Goal: Find contact information: Find contact information

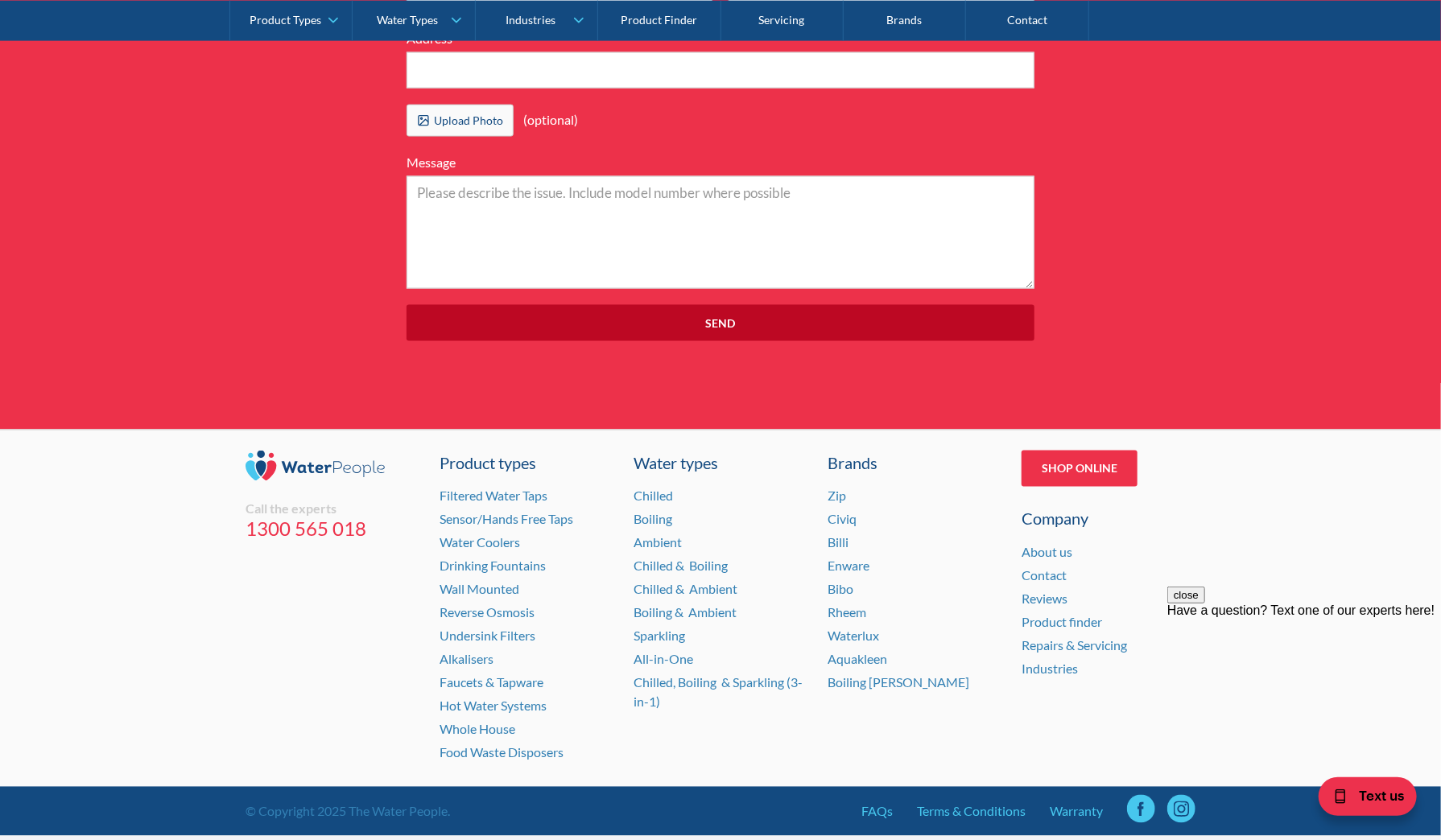
scroll to position [4944, 0]
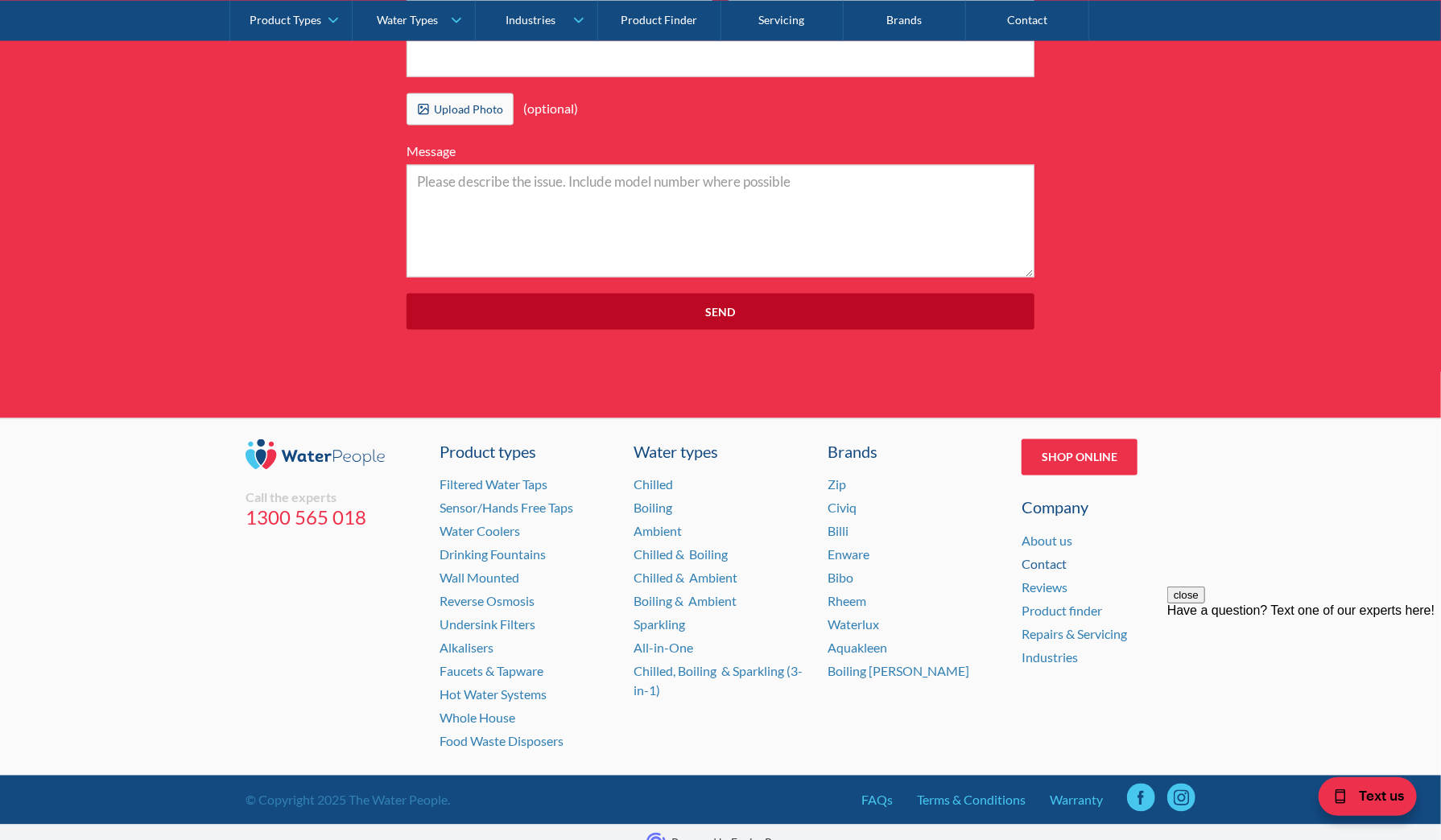
click at [1040, 557] on link "Contact" at bounding box center [1043, 565] width 45 height 15
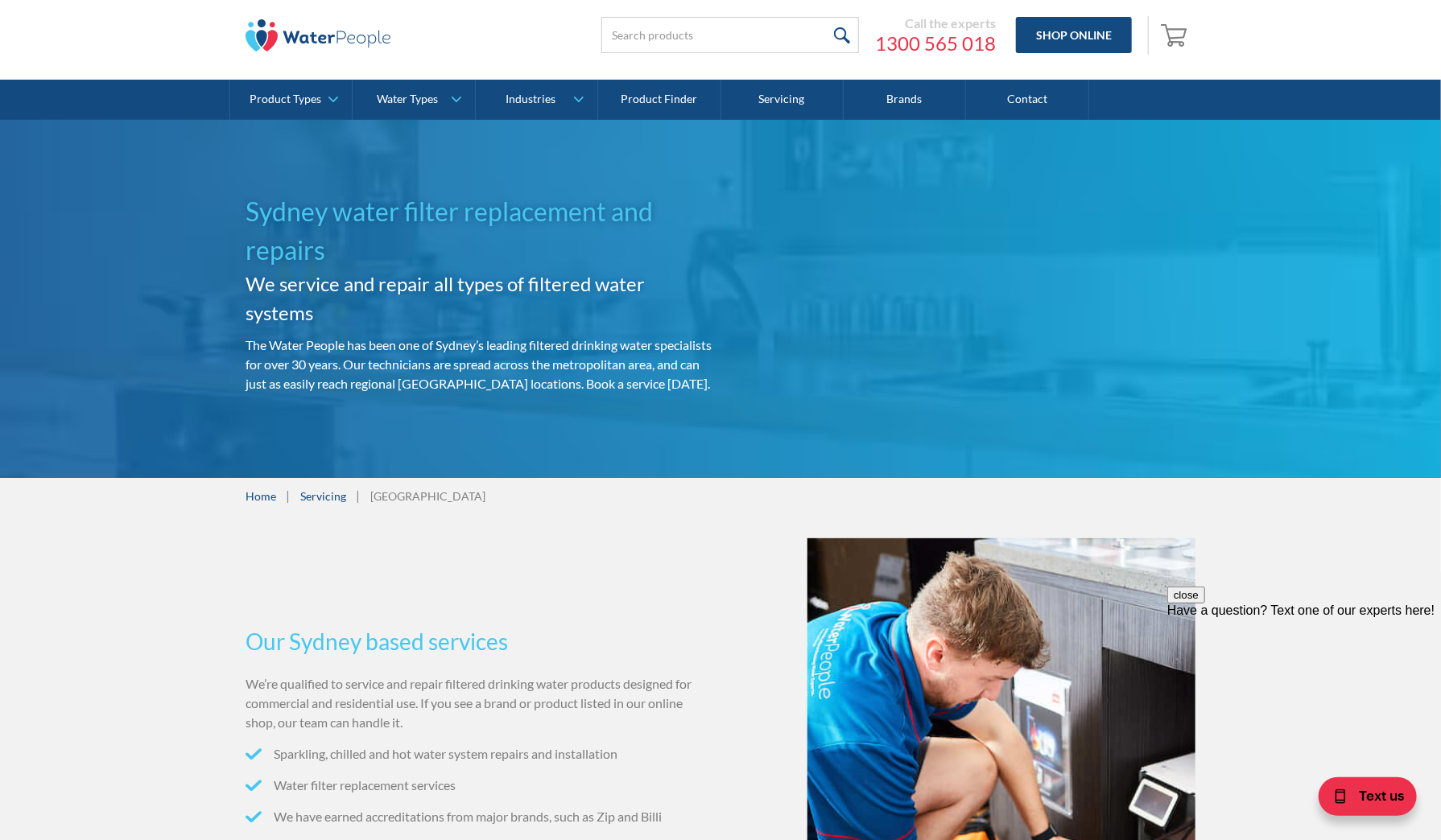
scroll to position [0, 0]
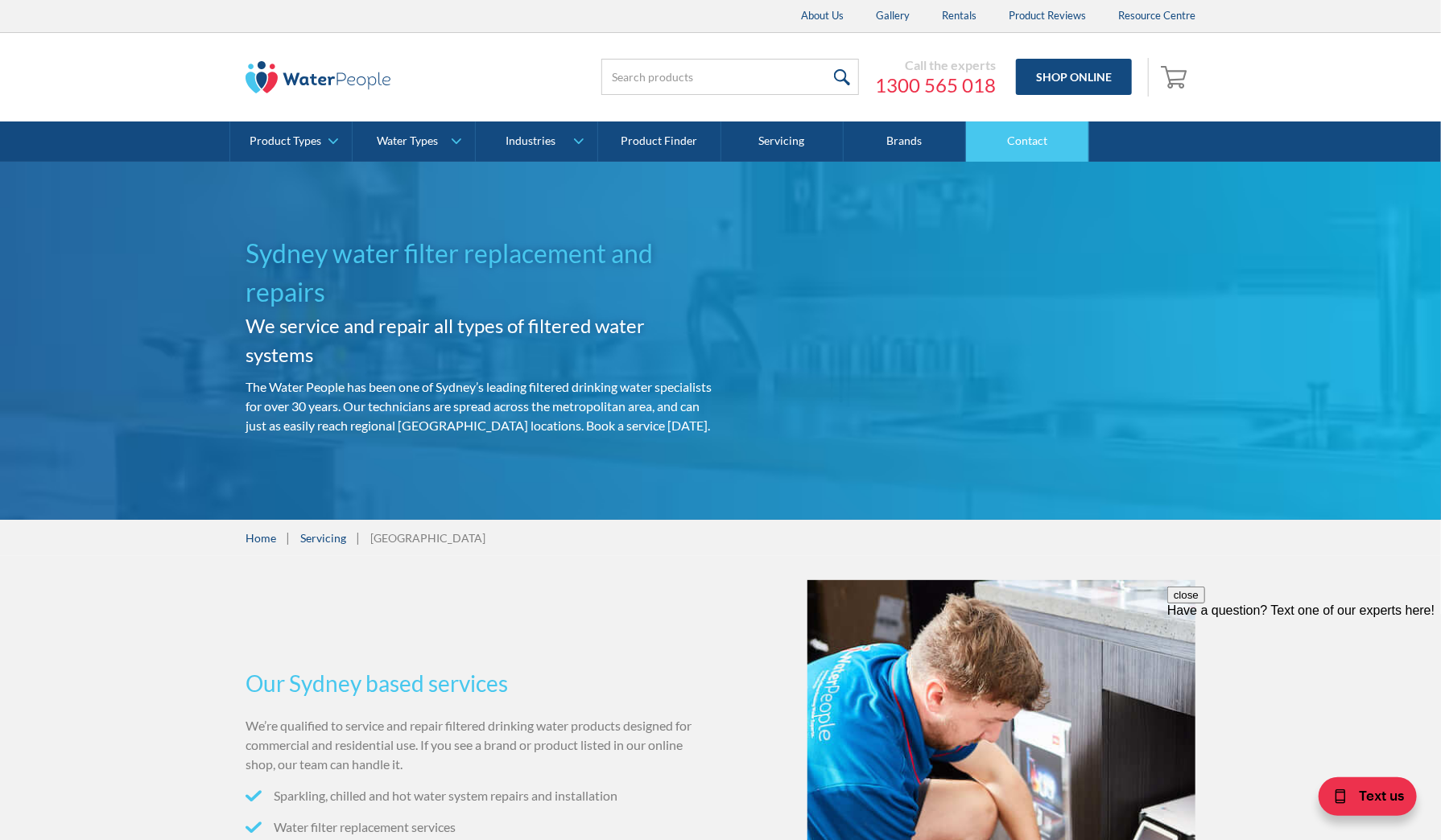
click at [1015, 140] on link "Contact" at bounding box center [1026, 141] width 122 height 40
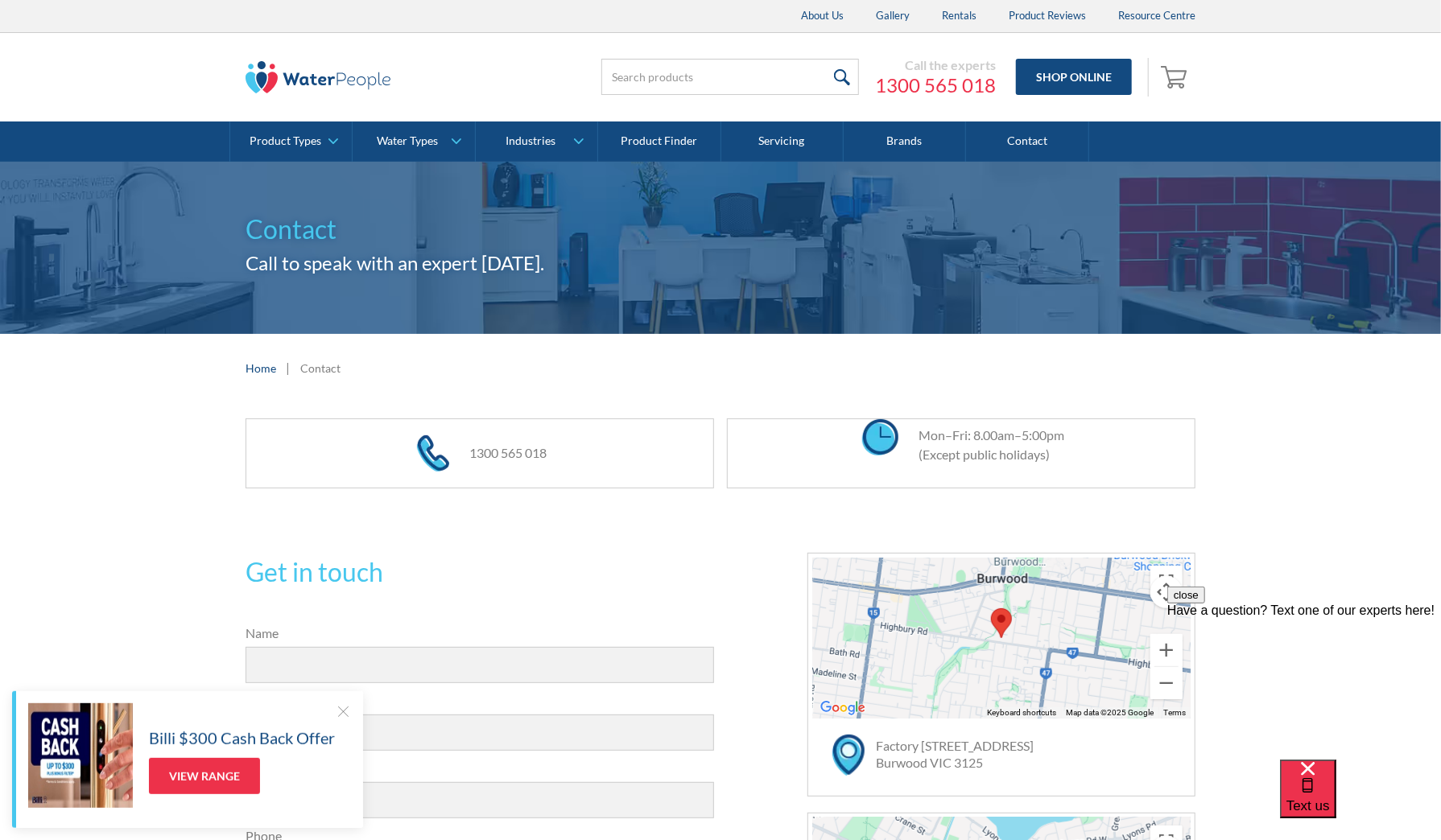
scroll to position [1, 0]
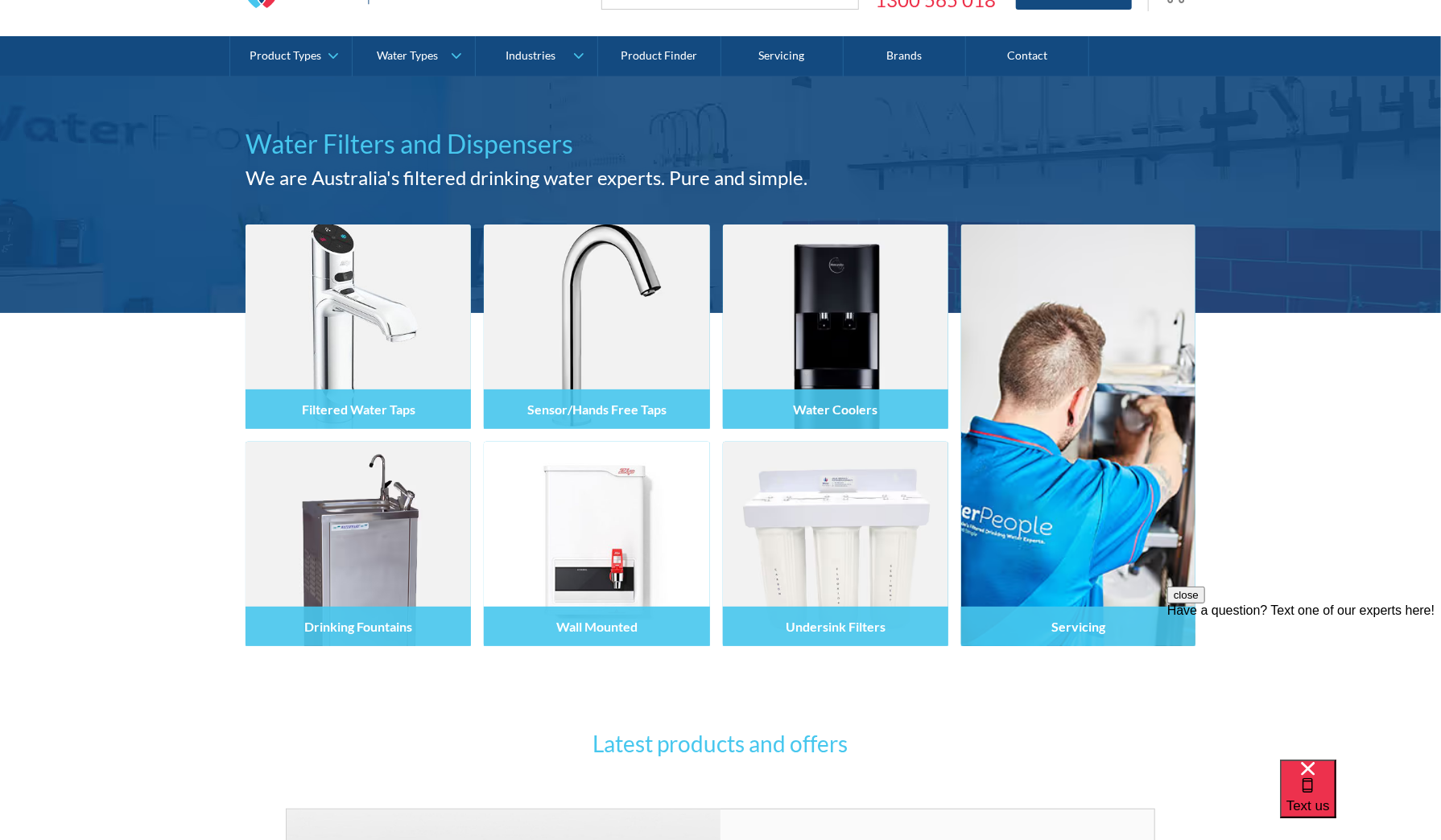
scroll to position [82, 0]
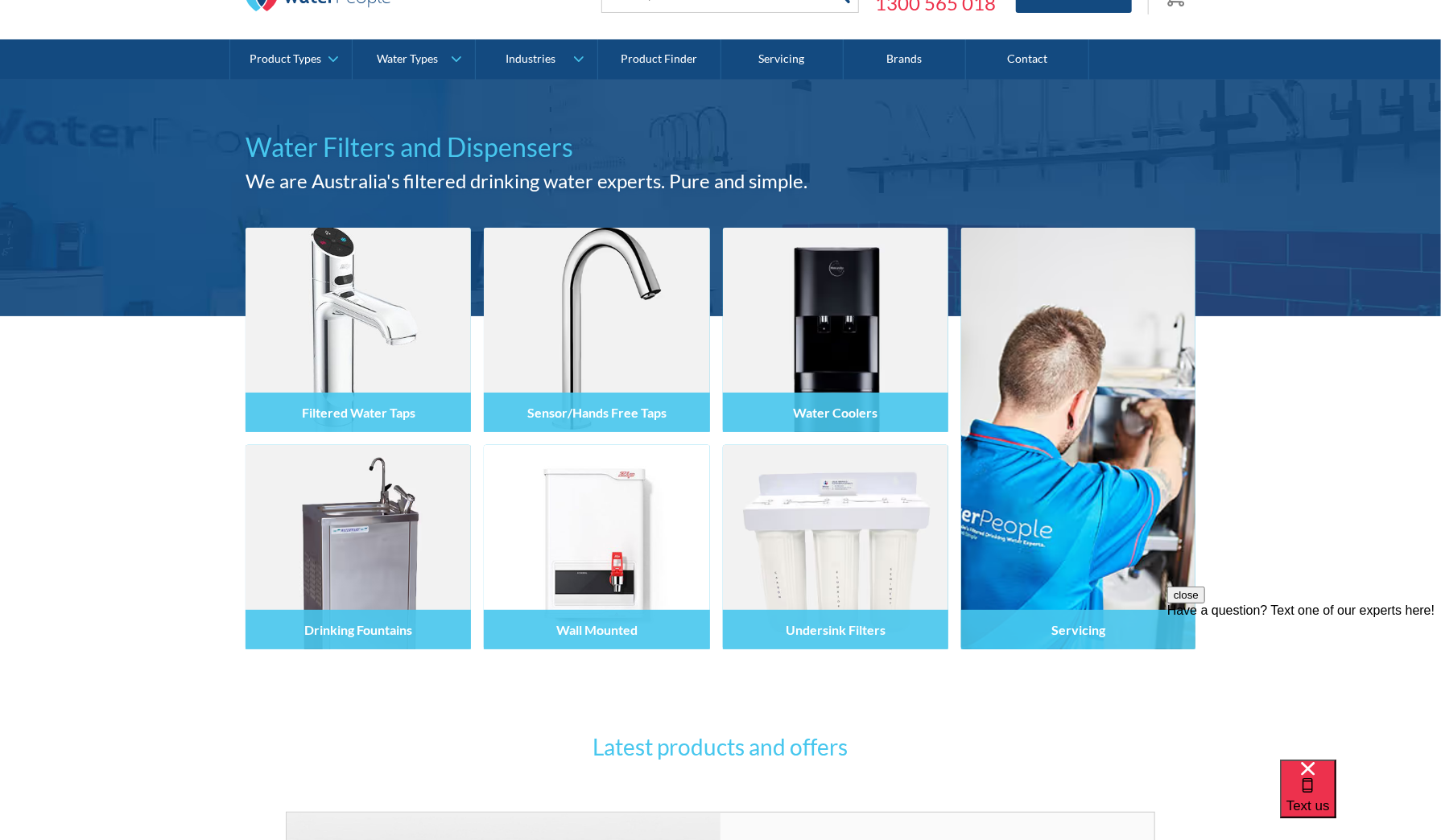
click at [563, 319] on div at bounding box center [597, 344] width 225 height 96
